Goal: Task Accomplishment & Management: Use online tool/utility

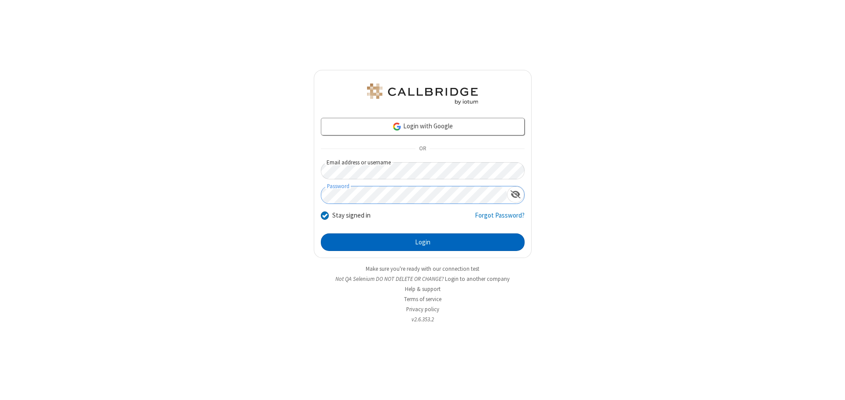
click at [422, 242] on button "Login" at bounding box center [423, 243] width 204 height 18
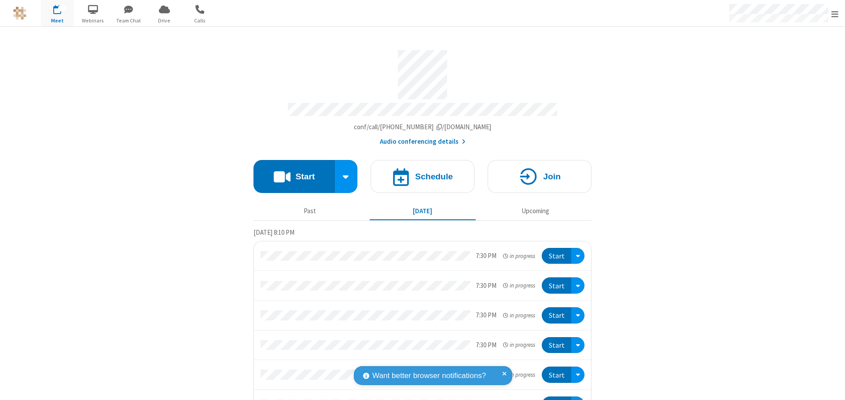
click at [290, 172] on button "Start" at bounding box center [293, 176] width 81 height 33
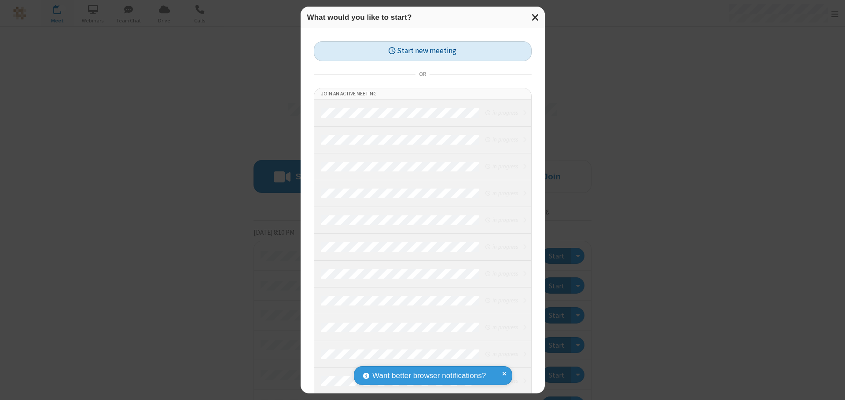
click at [422, 51] on button "Start new meeting" at bounding box center [423, 51] width 218 height 20
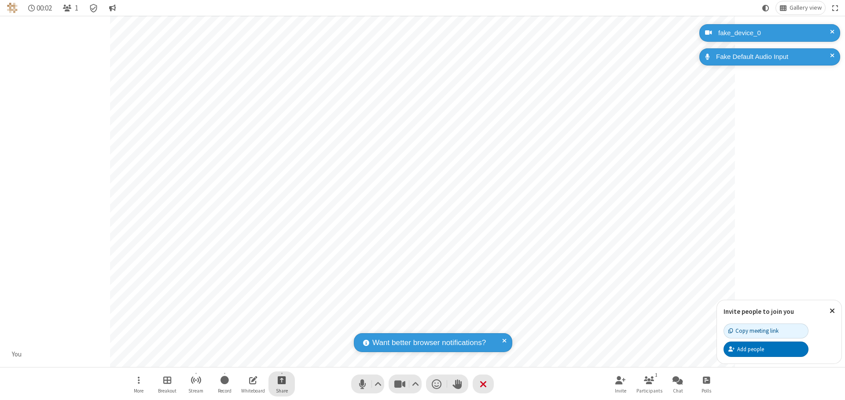
click at [282, 380] on span "Start sharing" at bounding box center [282, 380] width 8 height 11
click at [281, 326] on span "Share additional camera" at bounding box center [286, 328] width 65 height 7
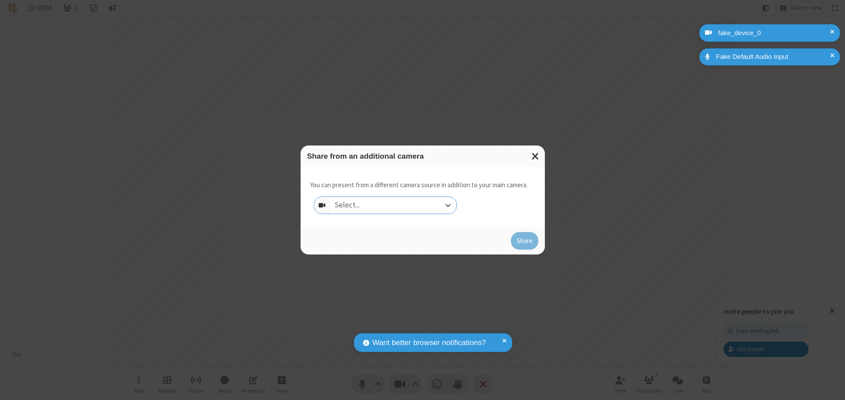
click at [393, 205] on div "Select..." at bounding box center [393, 205] width 126 height 17
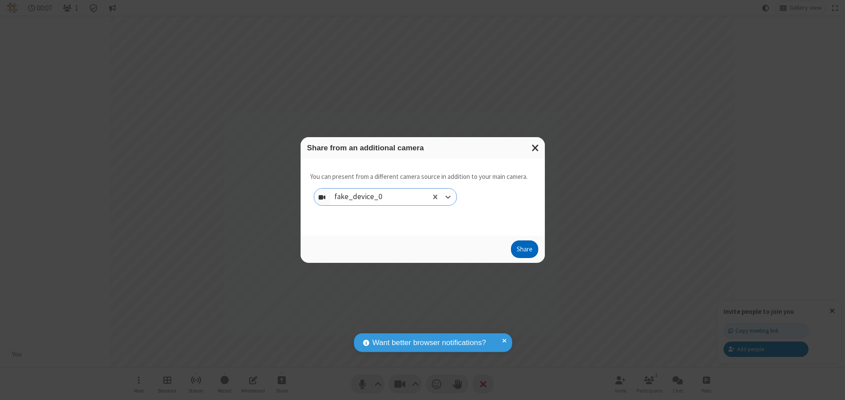
click at [524, 251] on button "Share" at bounding box center [524, 250] width 27 height 18
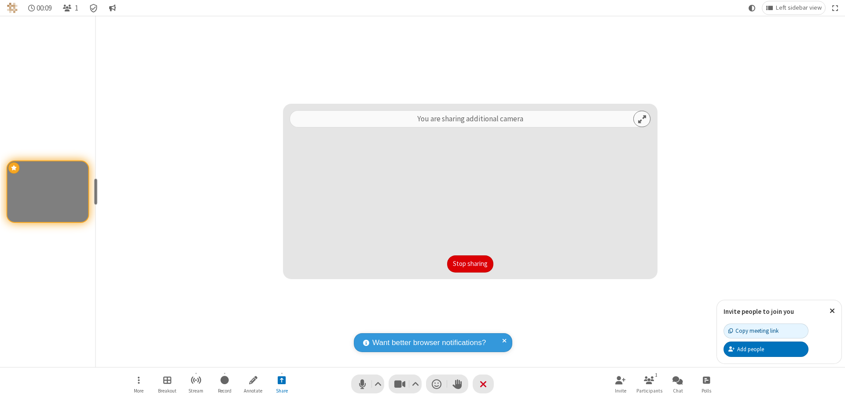
click at [470, 264] on button "Stop sharing" at bounding box center [470, 265] width 46 height 18
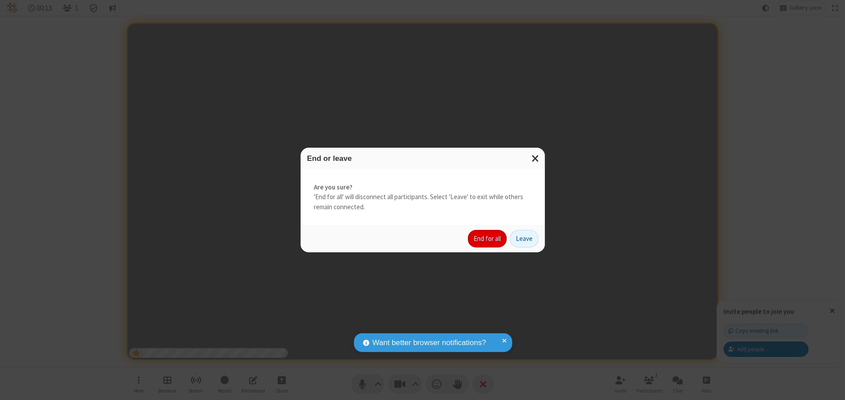
click at [487, 239] on button "End for all" at bounding box center [487, 239] width 39 height 18
